Goal: Information Seeking & Learning: Learn about a topic

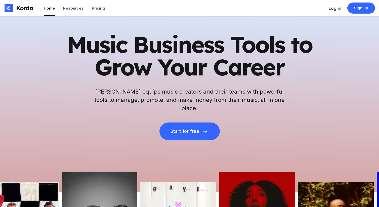
drag, startPoint x: 75, startPoint y: 48, endPoint x: 71, endPoint y: 48, distance: 4.3
click at [74, 48] on h1 "Music Business Tools to Grow Your Career" at bounding box center [189, 55] width 247 height 45
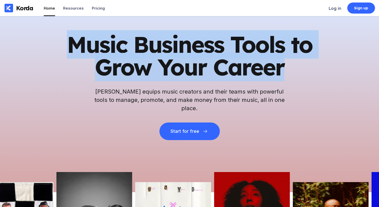
drag, startPoint x: 71, startPoint y: 48, endPoint x: 293, endPoint y: 83, distance: 225.0
click at [293, 83] on div "Music Business Tools to Grow Your Career Korda equips music creators and their …" at bounding box center [189, 86] width 247 height 107
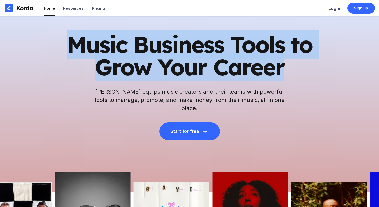
click at [293, 83] on div "Music Business Tools to Grow Your Career Korda equips music creators and their …" at bounding box center [189, 86] width 247 height 107
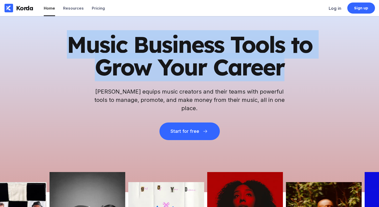
drag, startPoint x: 302, startPoint y: 82, endPoint x: 44, endPoint y: 47, distance: 260.9
click at [44, 47] on div "Music Business Tools to Grow Your Career Korda equips music creators and their …" at bounding box center [189, 104] width 379 height 176
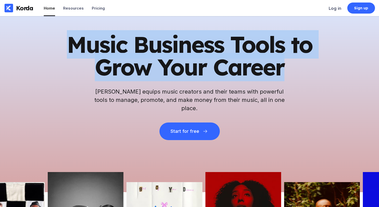
click at [44, 47] on div "Music Business Tools to Grow Your Career Korda equips music creators and their …" at bounding box center [189, 104] width 379 height 176
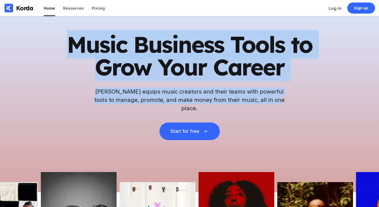
drag, startPoint x: 48, startPoint y: 45, endPoint x: 302, endPoint y: 124, distance: 265.1
click at [302, 124] on div "Music Business Tools to Grow Your Career Korda equips music creators and their …" at bounding box center [189, 104] width 379 height 176
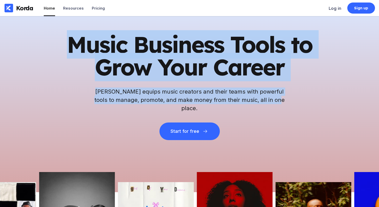
click at [302, 119] on div "Music Business Tools to Grow Your Career Korda equips music creators and their …" at bounding box center [189, 86] width 247 height 107
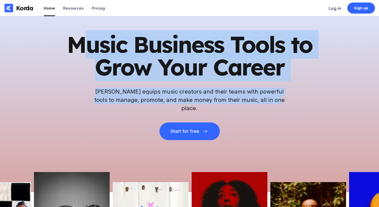
drag, startPoint x: 300, startPoint y: 115, endPoint x: 80, endPoint y: 41, distance: 232.1
click at [80, 41] on div "Music Business Tools to Grow Your Career Korda equips music creators and their …" at bounding box center [189, 86] width 247 height 107
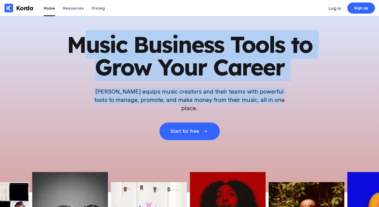
click at [77, 41] on h1 "Music Business Tools to Grow Your Career" at bounding box center [189, 55] width 247 height 45
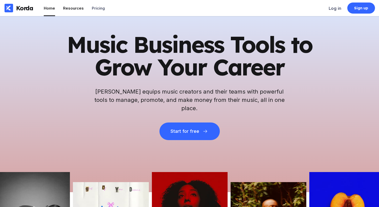
click at [69, 9] on div "Resources" at bounding box center [73, 8] width 21 height 5
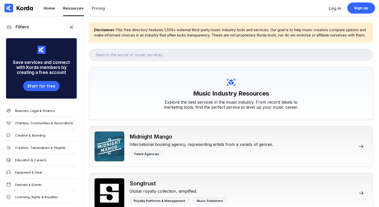
click at [50, 8] on div "Home" at bounding box center [49, 8] width 11 height 5
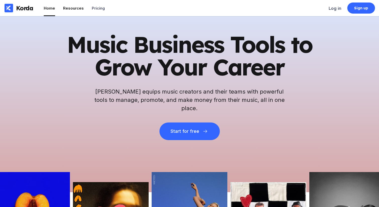
click at [68, 8] on div "Resources" at bounding box center [73, 8] width 21 height 5
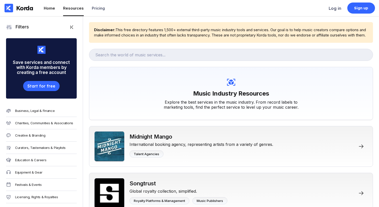
click at [48, 10] on div "Home" at bounding box center [49, 8] width 11 height 5
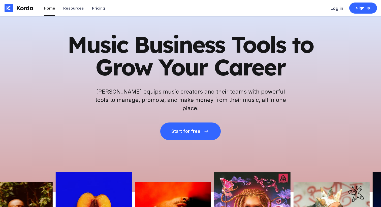
drag, startPoint x: 202, startPoint y: 52, endPoint x: 7, endPoint y: 48, distance: 195.1
click at [201, 52] on h1 "Music Business Tools to Grow Your Career" at bounding box center [190, 55] width 247 height 45
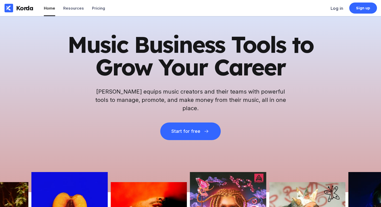
click at [76, 63] on h1 "Music Business Tools to Grow Your Career" at bounding box center [190, 55] width 247 height 45
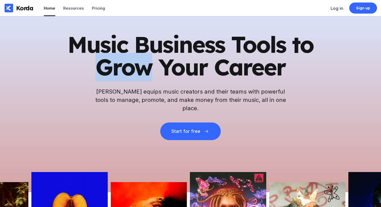
click at [76, 63] on h1 "Music Business Tools to Grow Your Career" at bounding box center [190, 55] width 247 height 45
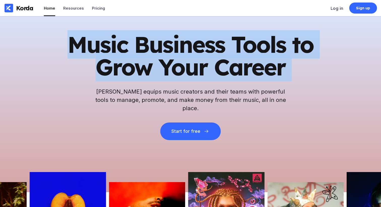
click at [76, 63] on h1 "Music Business Tools to Grow Your Career" at bounding box center [190, 55] width 247 height 45
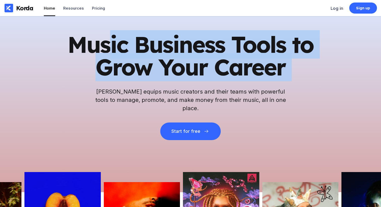
drag, startPoint x: 112, startPoint y: 46, endPoint x: 151, endPoint y: 0, distance: 60.5
click at [114, 45] on h1 "Music Business Tools to Grow Your Career" at bounding box center [190, 55] width 247 height 45
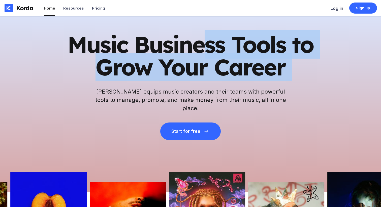
click at [206, 40] on h1 "Music Business Tools to Grow Your Career" at bounding box center [190, 55] width 247 height 45
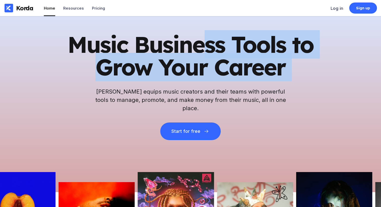
drag, startPoint x: 194, startPoint y: 67, endPoint x: 218, endPoint y: 107, distance: 46.3
click at [194, 68] on h1 "Music Business Tools to Grow Your Career" at bounding box center [190, 55] width 247 height 45
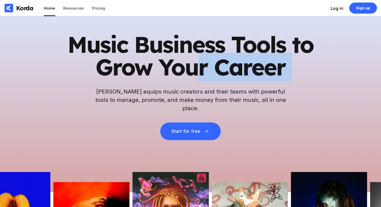
click at [336, 8] on div "Log in" at bounding box center [336, 8] width 13 height 5
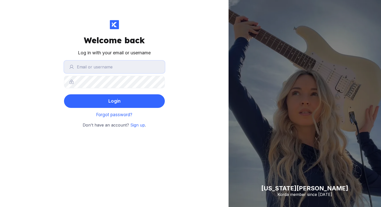
click at [88, 67] on input "text" at bounding box center [114, 67] width 101 height 13
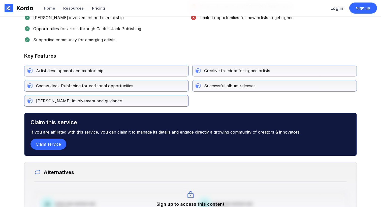
scroll to position [318, 0]
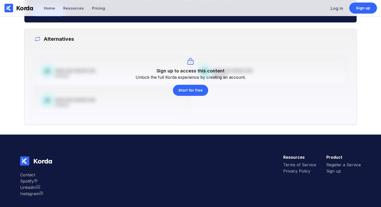
click at [183, 108] on div "Alternatives JK XXX-XX-XXXX-XX xxxxxxx JK XXX-XX-XXXX-XX xxxxxxx JK XXX-XX-XXXX…" at bounding box center [190, 76] width 332 height 95
click at [189, 94] on button "Start for free" at bounding box center [190, 90] width 35 height 11
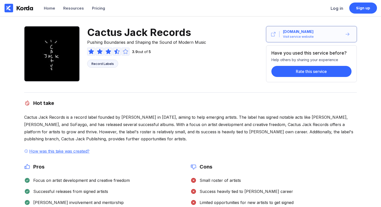
click at [310, 36] on div "Visit service website" at bounding box center [298, 36] width 31 height 5
click at [49, 10] on div "Home" at bounding box center [49, 8] width 11 height 5
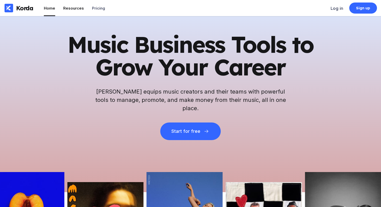
click at [76, 10] on div "Resources" at bounding box center [73, 8] width 21 height 5
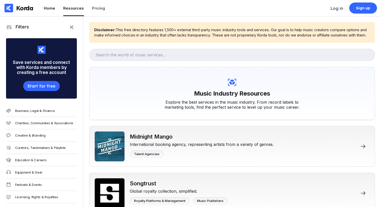
click at [50, 9] on div "Home" at bounding box center [49, 8] width 11 height 5
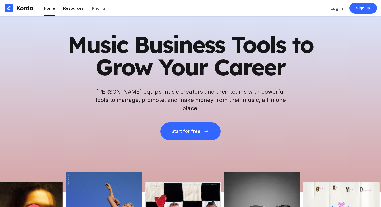
click at [73, 7] on div "Resources" at bounding box center [73, 8] width 21 height 5
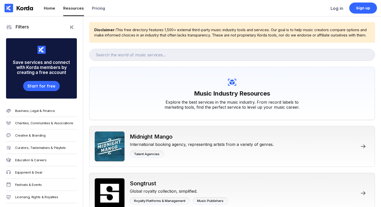
click at [50, 9] on div "Home" at bounding box center [49, 8] width 11 height 5
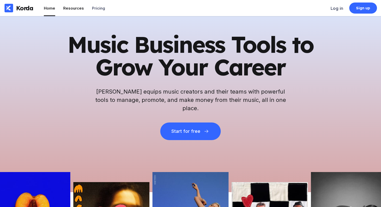
click at [69, 11] on li "Resources" at bounding box center [73, 8] width 21 height 16
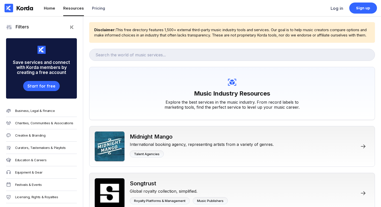
click at [49, 5] on li "Home" at bounding box center [49, 8] width 11 height 16
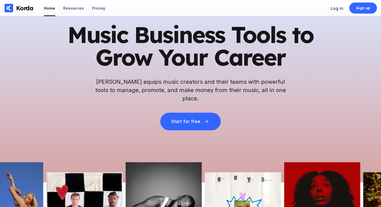
scroll to position [10, 0]
